Goal: Task Accomplishment & Management: Manage account settings

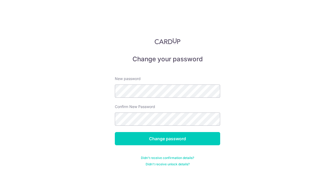
click at [266, 124] on div "Change your password New password Confirm New Password Change password Didn't r…" at bounding box center [167, 89] width 335 height 178
click at [221, 136] on div "Change password" at bounding box center [168, 138] width 112 height 13
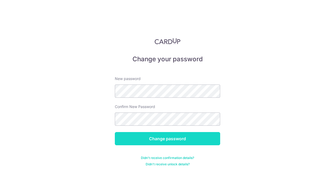
click at [216, 138] on input "Change password" at bounding box center [167, 138] width 105 height 13
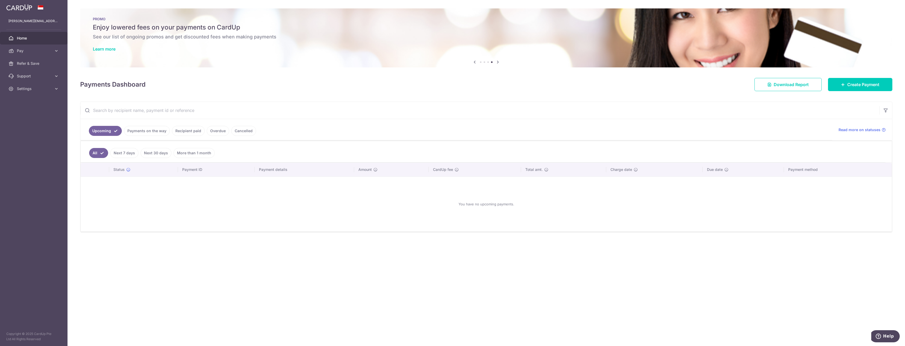
click at [125, 151] on link "Next 7 days" at bounding box center [124, 153] width 28 height 10
click at [154, 151] on link "Next 30 days" at bounding box center [156, 153] width 31 height 10
click at [92, 152] on link "All" at bounding box center [95, 153] width 12 height 10
click at [24, 52] on span "Pay" at bounding box center [34, 50] width 35 height 5
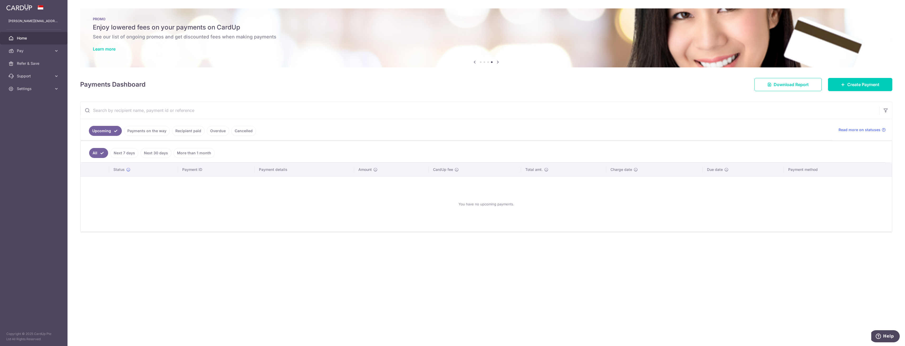
click at [141, 130] on link "Payments on the way" at bounding box center [147, 131] width 46 height 10
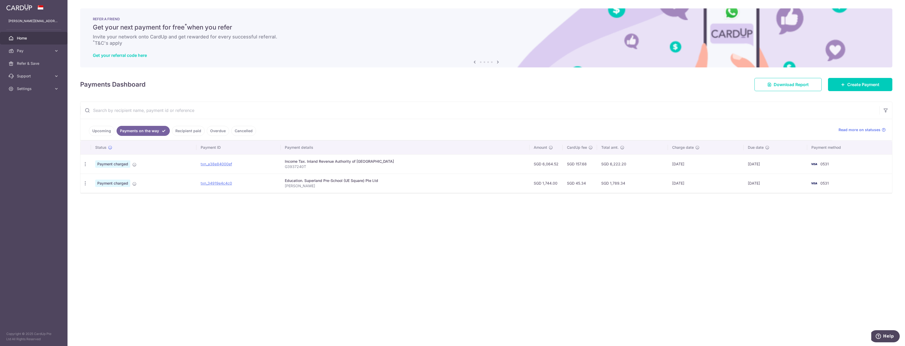
click at [184, 128] on link "Recipient paid" at bounding box center [188, 131] width 33 height 10
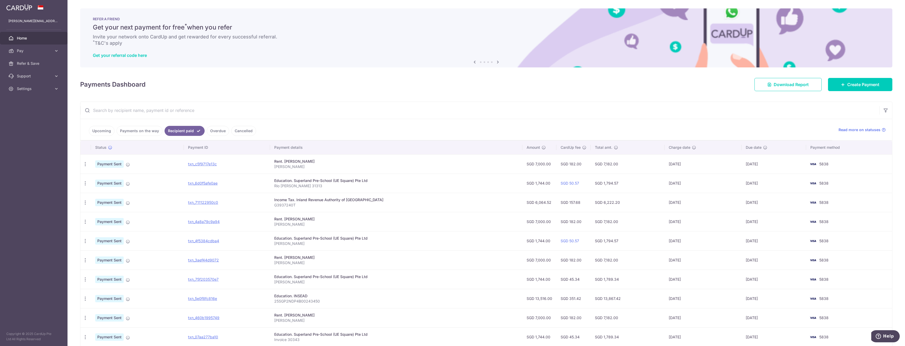
click at [223, 132] on link "Overdue" at bounding box center [218, 131] width 22 height 10
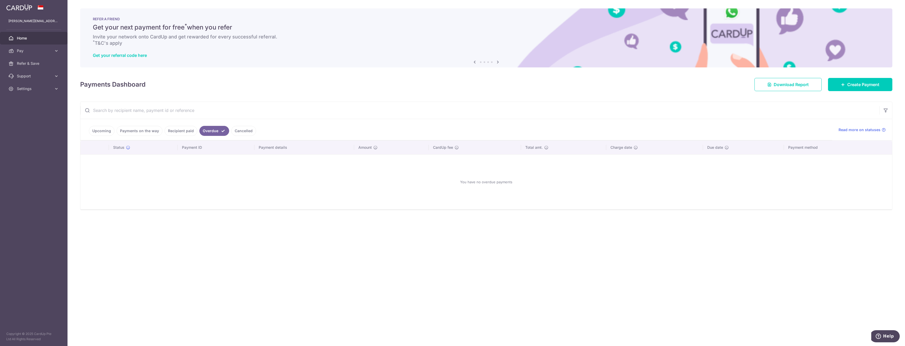
click at [233, 132] on link "Cancelled" at bounding box center [243, 131] width 25 height 10
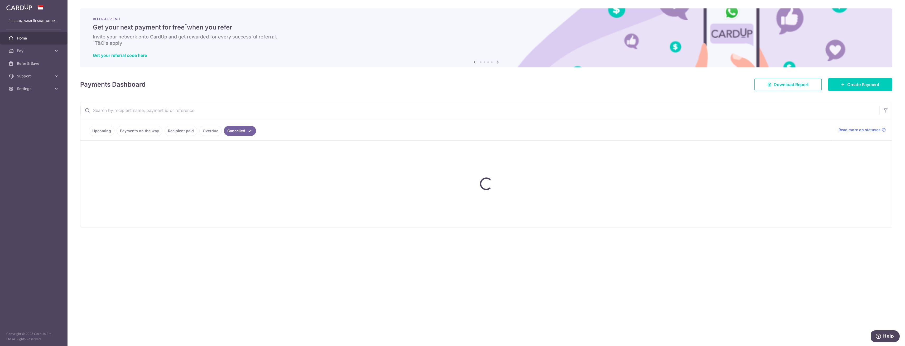
click at [217, 132] on ul "Upcoming Payments on the way Recipient paid Overdue Cancelled" at bounding box center [456, 129] width 752 height 21
click at [209, 131] on ul "Upcoming Payments on the way Recipient paid Overdue Cancelled" at bounding box center [456, 129] width 752 height 21
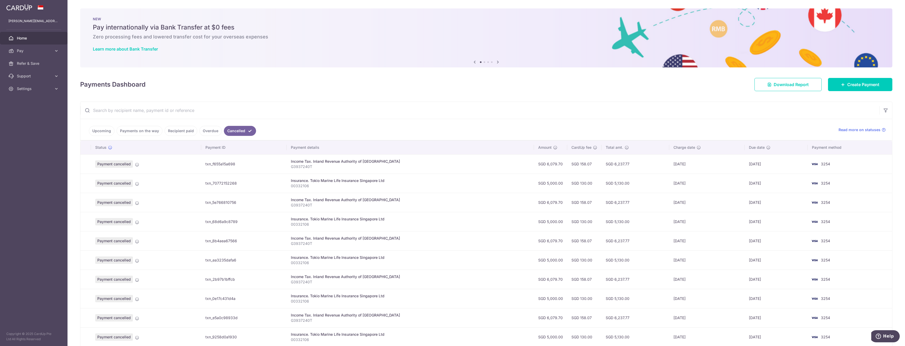
click at [208, 129] on link "Overdue" at bounding box center [210, 131] width 22 height 10
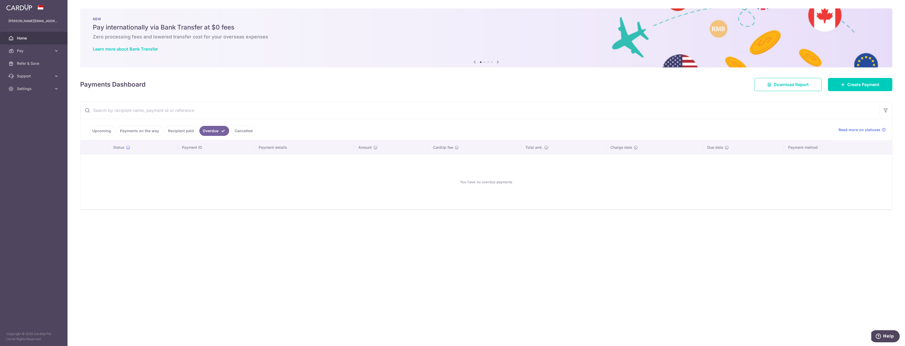
click at [169, 130] on link "Recipient paid" at bounding box center [181, 131] width 33 height 10
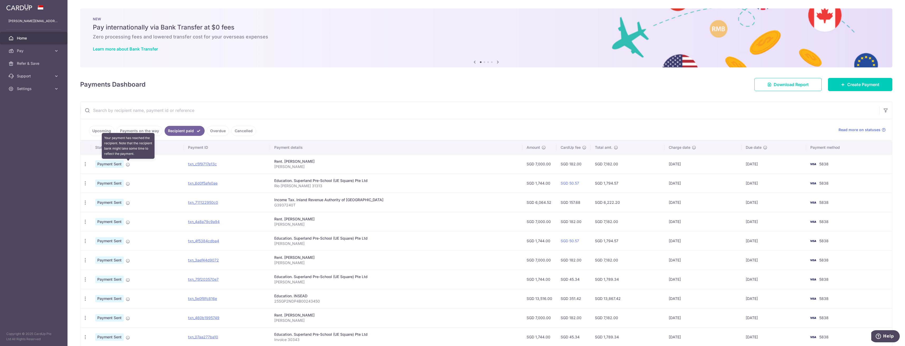
click at [129, 164] on icon at bounding box center [128, 165] width 4 height 4
click at [85, 166] on icon "button" at bounding box center [86, 165] width 6 height 6
click at [152, 160] on td "Payment Sent" at bounding box center [137, 163] width 93 height 19
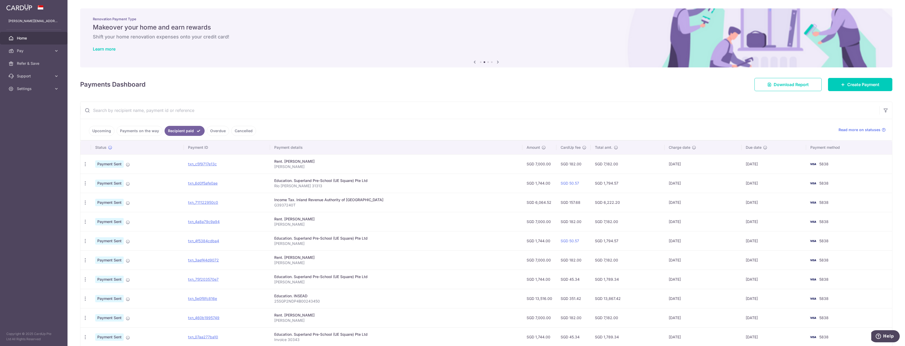
click at [115, 165] on span "Payment Sent" at bounding box center [109, 164] width 28 height 7
click at [129, 163] on icon at bounding box center [128, 165] width 4 height 4
click at [95, 129] on link "Upcoming" at bounding box center [102, 131] width 26 height 10
